Goal: Task Accomplishment & Management: Manage account settings

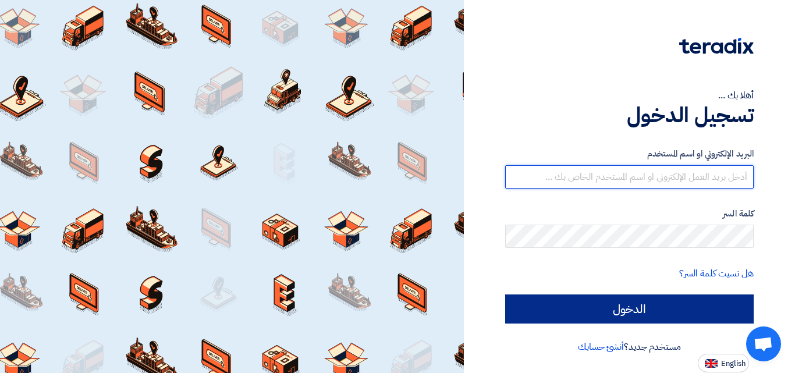
type input "[EMAIL_ADDRESS][DOMAIN_NAME]"
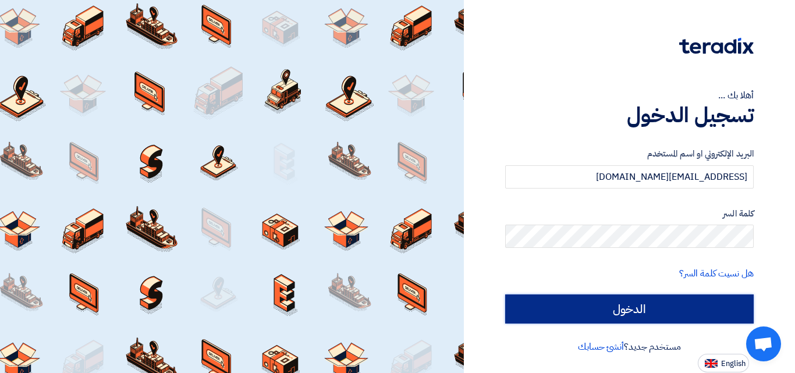
click at [601, 304] on input "الدخول" at bounding box center [629, 308] width 248 height 29
